Goal: Information Seeking & Learning: Learn about a topic

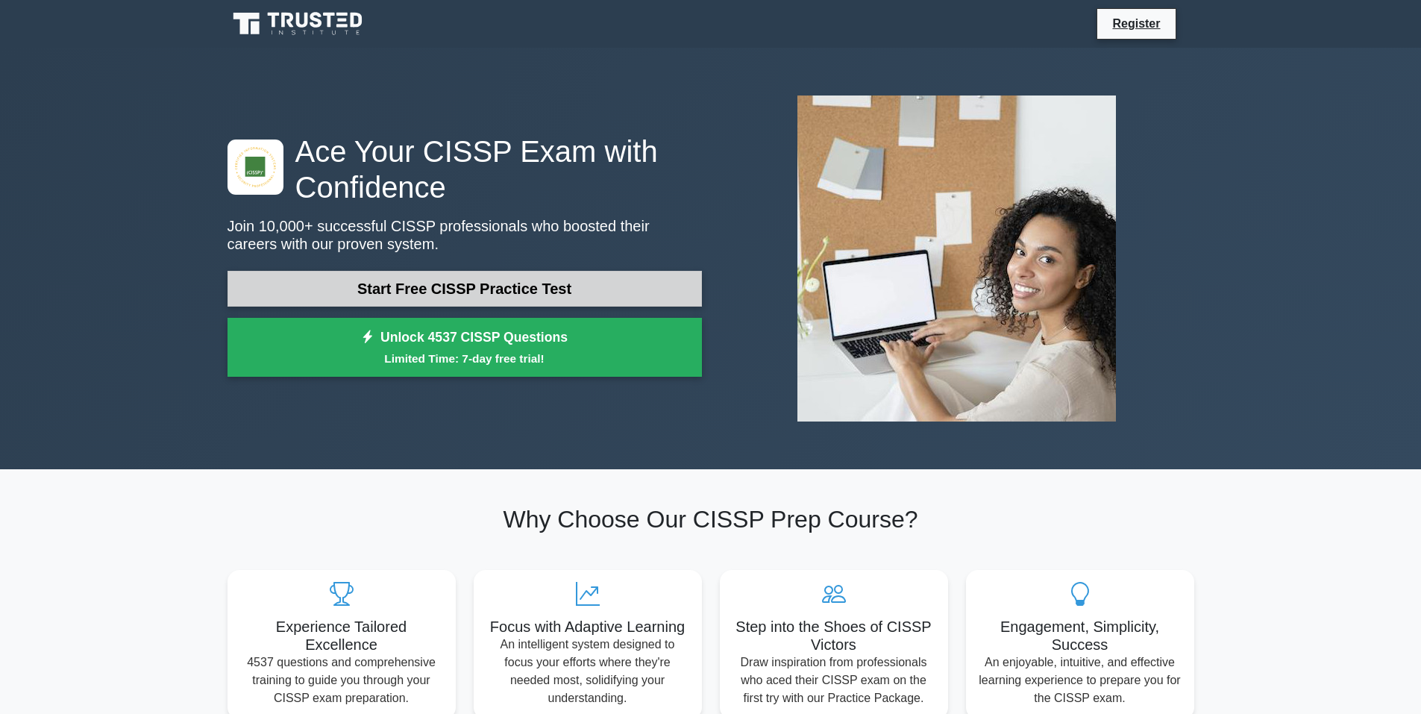
click at [349, 281] on link "Start Free CISSP Practice Test" at bounding box center [465, 289] width 474 height 36
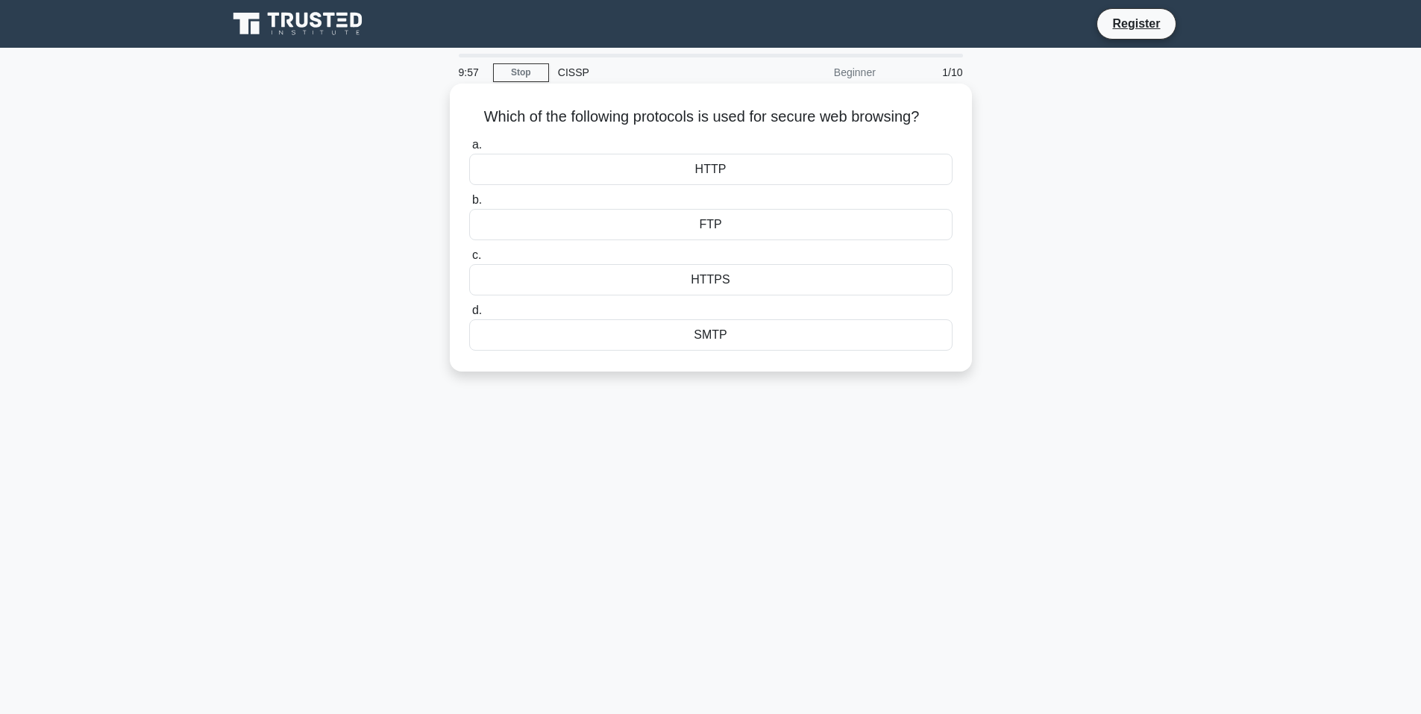
click at [739, 278] on div "HTTPS" at bounding box center [710, 279] width 483 height 31
click at [469, 260] on input "c. HTTPS" at bounding box center [469, 256] width 0 height 10
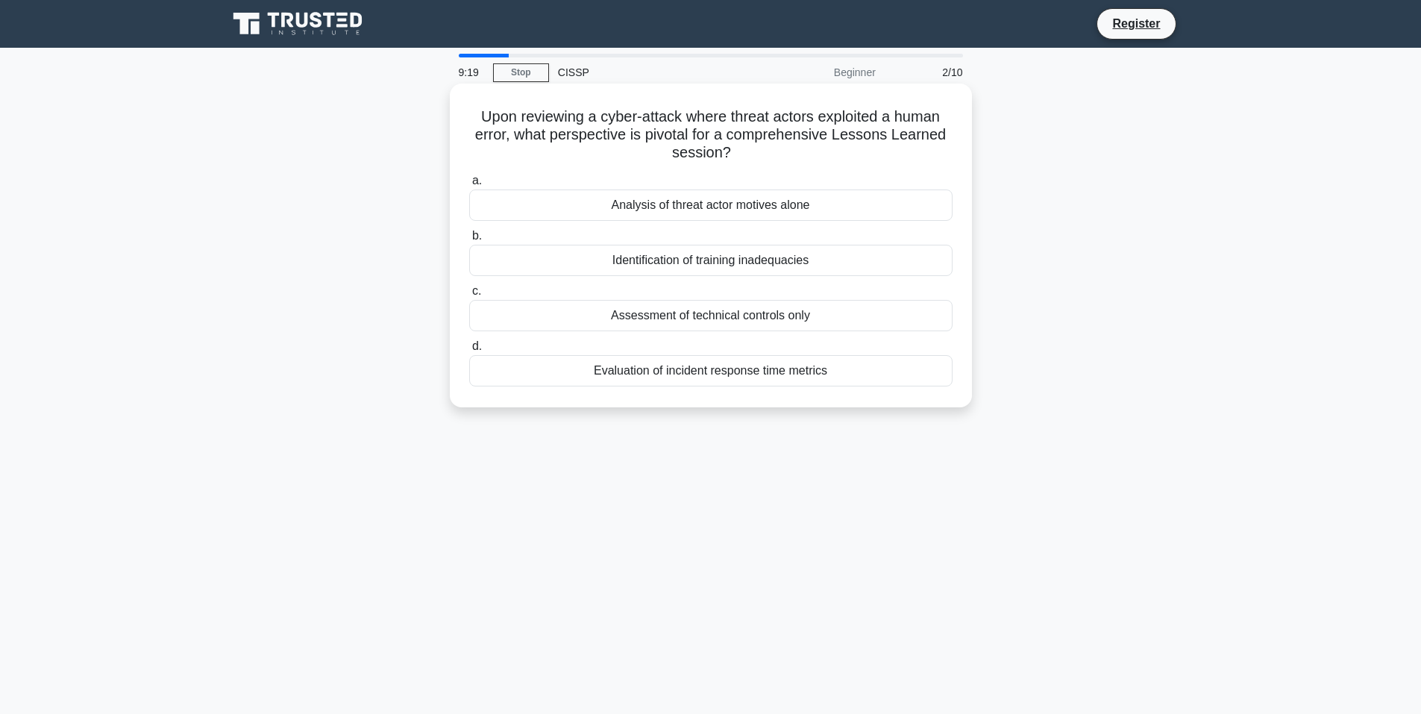
click at [767, 266] on div "Identification of training inadequacies" at bounding box center [710, 260] width 483 height 31
click at [469, 241] on input "b. Identification of training inadequacies" at bounding box center [469, 236] width 0 height 10
